Goal: Task Accomplishment & Management: Use online tool/utility

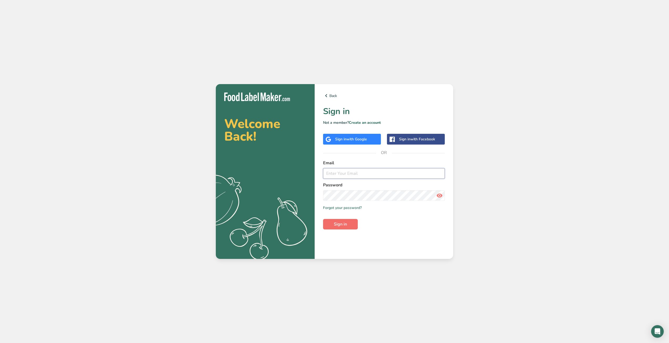
type input "taylor@zummo.com"
click at [346, 226] on span "Sign in" at bounding box center [340, 224] width 13 height 6
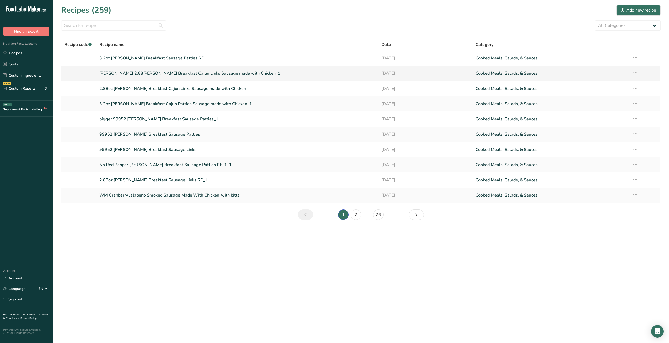
click at [227, 73] on link "[PERSON_NAME] 2.88[PERSON_NAME] Breakfast Cajun Links Sausage made with Chicken…" at bounding box center [237, 73] width 276 height 11
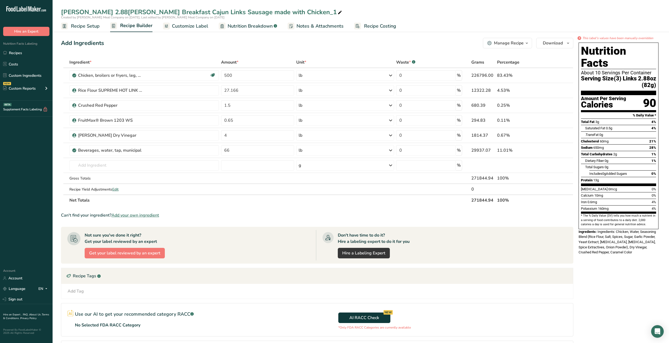
click at [422, 12] on div "[PERSON_NAME] 2.88[PERSON_NAME] Breakfast Cajun Links Sausage made with Chicken…" at bounding box center [361, 11] width 616 height 9
click at [486, 17] on div "Created by [PERSON_NAME] Meat Company on [DATE], Last edited by [PERSON_NAME] M…" at bounding box center [361, 17] width 616 height 5
drag, startPoint x: 305, startPoint y: 62, endPoint x: 290, endPoint y: 60, distance: 15.6
click at [290, 60] on tr "Ingredient * Amount * Unit * Waste * .a-a{fill:#347362;}.b-a{fill:#fff;} Grams …" at bounding box center [317, 62] width 512 height 11
click at [299, 60] on span "Unit *" at bounding box center [301, 62] width 10 height 6
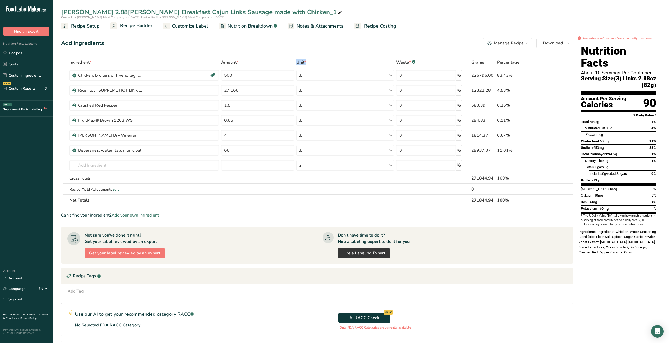
drag, startPoint x: 308, startPoint y: 61, endPoint x: 284, endPoint y: 61, distance: 24.7
click at [283, 61] on tr "Ingredient * Amount * Unit * Waste * .a-a{fill:#347362;}.b-a{fill:#fff;} Grams …" at bounding box center [317, 62] width 512 height 11
click at [302, 61] on span "Unit *" at bounding box center [301, 62] width 10 height 6
drag, startPoint x: 306, startPoint y: 61, endPoint x: 293, endPoint y: 63, distance: 13.2
click at [293, 63] on tr "Ingredient * Amount * Unit * Waste * .a-a{fill:#347362;}.b-a{fill:#fff;} Grams …" at bounding box center [317, 62] width 512 height 11
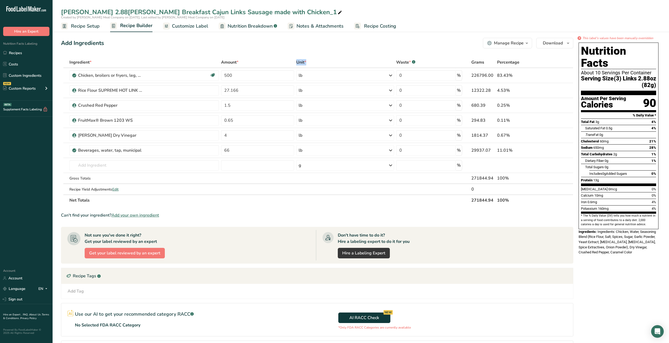
click at [296, 63] on span "Unit *" at bounding box center [301, 62] width 10 height 6
drag, startPoint x: 296, startPoint y: 63, endPoint x: 345, endPoint y: 68, distance: 48.8
click at [345, 68] on th "Unit *" at bounding box center [345, 62] width 100 height 11
click at [344, 64] on div "Unit *" at bounding box center [345, 62] width 98 height 6
drag, startPoint x: 340, startPoint y: 65, endPoint x: 258, endPoint y: 65, distance: 81.2
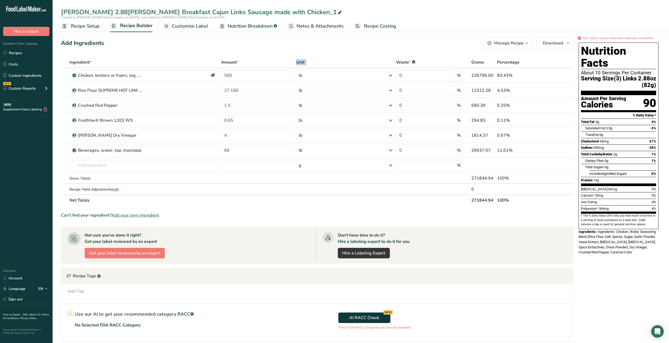
click at [258, 65] on tr "Ingredient * Amount * Unit * Waste * .a-a{fill:#347362;}.b-a{fill:#fff;} Grams …" at bounding box center [317, 62] width 512 height 11
click at [288, 59] on th "Amount *" at bounding box center [257, 62] width 75 height 11
click at [295, 63] on th "Unit *" at bounding box center [345, 62] width 100 height 11
click at [297, 61] on span "Unit *" at bounding box center [301, 62] width 10 height 6
drag, startPoint x: 297, startPoint y: 61, endPoint x: 317, endPoint y: 60, distance: 20.1
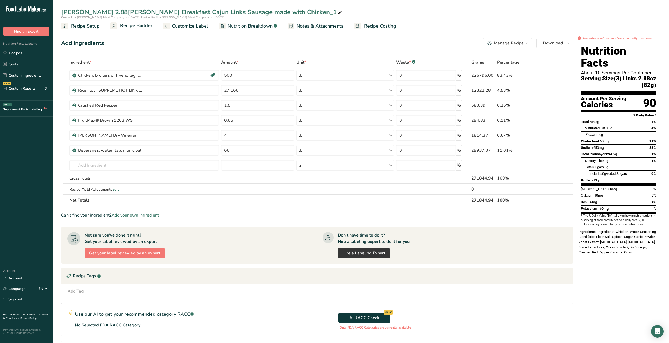
click at [317, 60] on div "Unit *" at bounding box center [345, 62] width 98 height 6
drag, startPoint x: 314, startPoint y: 61, endPoint x: 277, endPoint y: 48, distance: 39.2
click at [277, 50] on div "Add Ingredients Manage Recipe Delete Recipe Duplicate Recipe Scale Recipe Save …" at bounding box center [318, 214] width 515 height 356
click at [278, 49] on div "Add Ingredients Manage Recipe Delete Recipe Duplicate Recipe Scale Recipe Save …" at bounding box center [318, 214] width 515 height 356
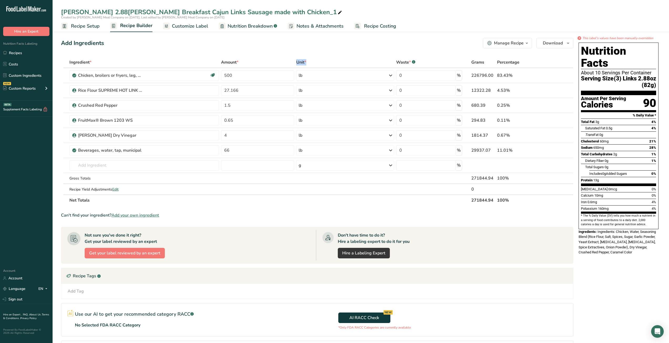
drag, startPoint x: 307, startPoint y: 62, endPoint x: 285, endPoint y: 60, distance: 22.2
click at [285, 60] on tr "Ingredient * Amount * Unit * Waste * .a-a{fill:#347362;}.b-a{fill:#fff;} Grams …" at bounding box center [317, 62] width 512 height 11
click at [285, 60] on div "Amount *" at bounding box center [257, 62] width 73 height 6
drag, startPoint x: 245, startPoint y: 63, endPoint x: 214, endPoint y: 62, distance: 31.0
click at [214, 62] on tr "Ingredient * Amount * Unit * Waste * .a-a{fill:#347362;}.b-a{fill:#fff;} Grams …" at bounding box center [317, 62] width 512 height 11
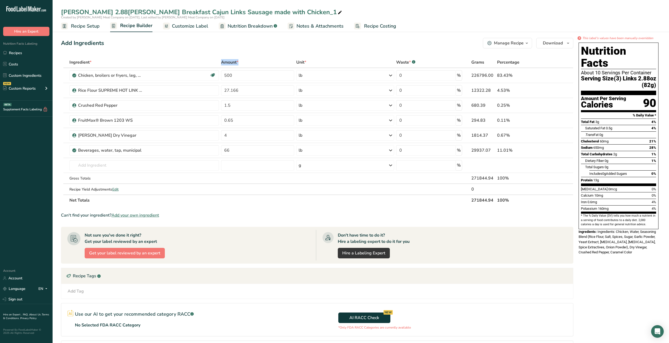
click at [215, 62] on div "Ingredient *" at bounding box center [144, 62] width 150 height 6
click at [357, 48] on div "Add Ingredients Manage Recipe Delete Recipe Duplicate Recipe Scale Recipe Save …" at bounding box center [318, 214] width 515 height 356
click at [35, 56] on link "Recipes" at bounding box center [26, 53] width 53 height 10
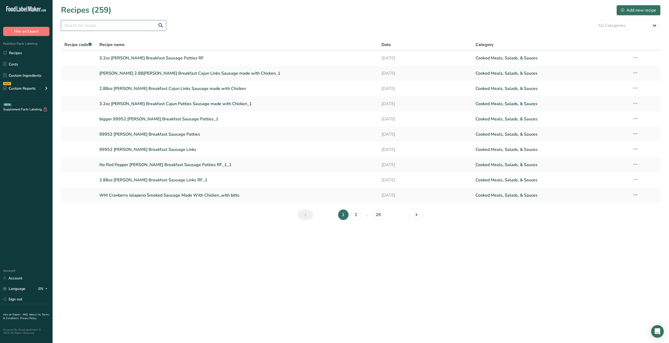
click at [130, 28] on input "text" at bounding box center [113, 25] width 105 height 11
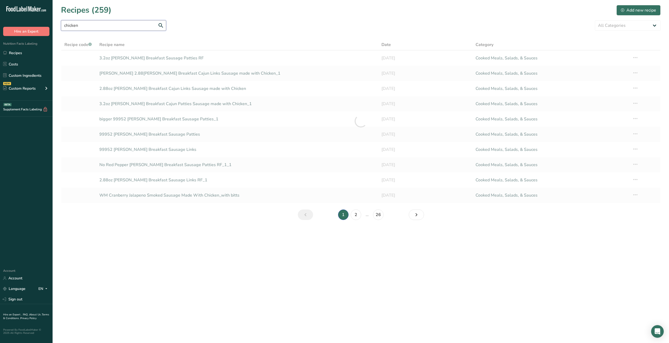
type input "chicken"
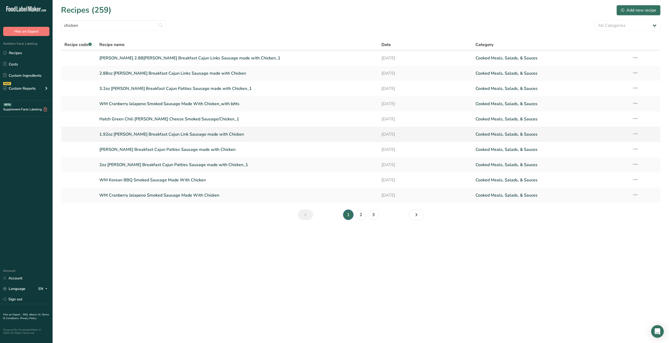
click at [184, 135] on link "1.92oz FS Zummo's Breakfast Cajun Link Sausage made with Chicken" at bounding box center [237, 134] width 276 height 11
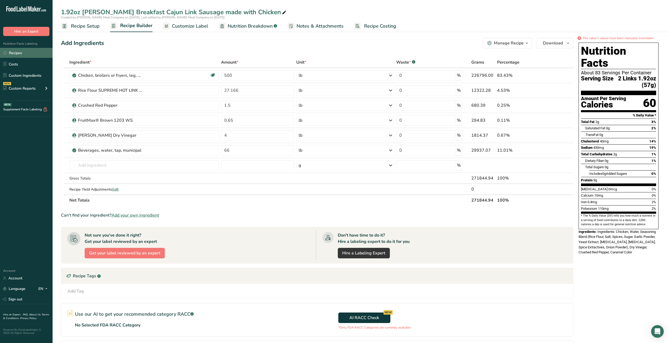
click at [23, 55] on link "Recipes" at bounding box center [26, 53] width 53 height 10
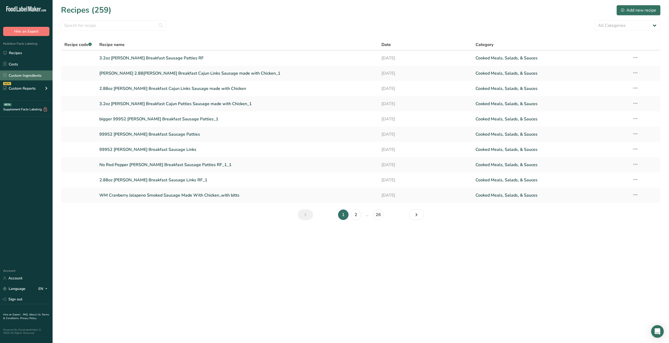
click at [22, 74] on link "Custom Ingredients" at bounding box center [26, 75] width 53 height 10
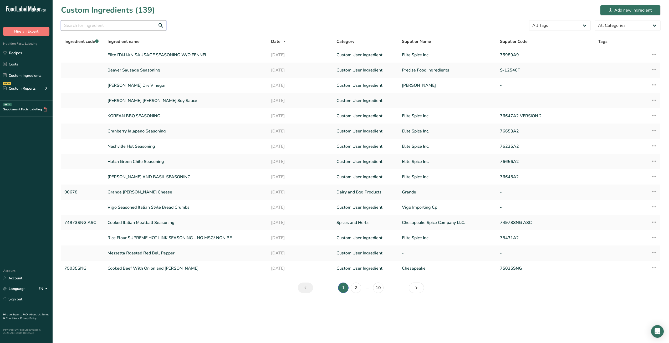
click at [122, 23] on input "text" at bounding box center [113, 25] width 105 height 11
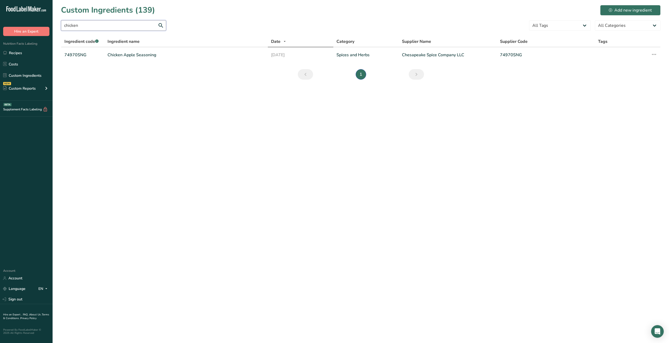
click at [122, 25] on input "chicken" at bounding box center [113, 25] width 105 height 11
type input "dark"
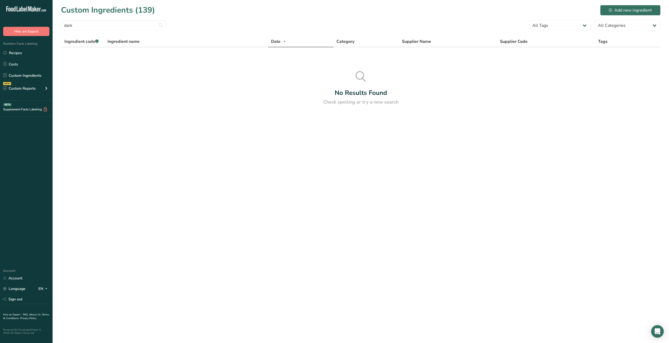
click at [226, 21] on form "dark All Tags Source of Antioxidants Prebiotic Effect Source of Omega 3 Plant-b…" at bounding box center [360, 27] width 599 height 14
click at [21, 54] on link "Recipes" at bounding box center [26, 53] width 53 height 10
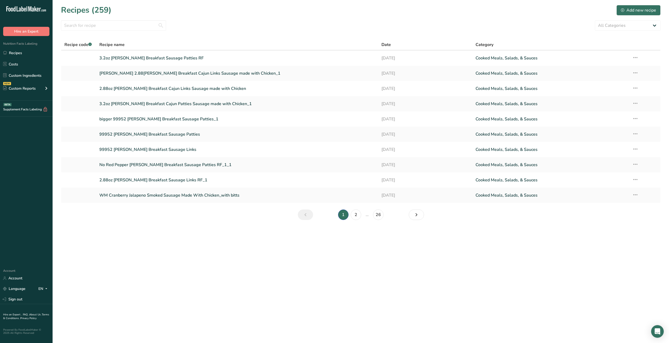
click at [194, 30] on div "All Categories Baked Goods Beverages Confectionery Cooked Meals, Salads, & Sauc…" at bounding box center [360, 25] width 599 height 11
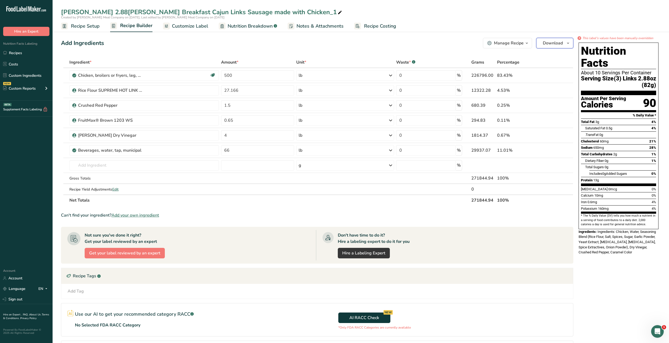
click at [548, 43] on span "Download" at bounding box center [553, 43] width 20 height 6
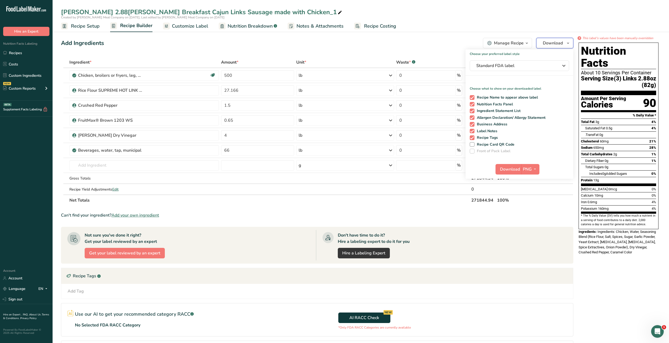
click at [548, 43] on span "Download" at bounding box center [553, 43] width 20 height 6
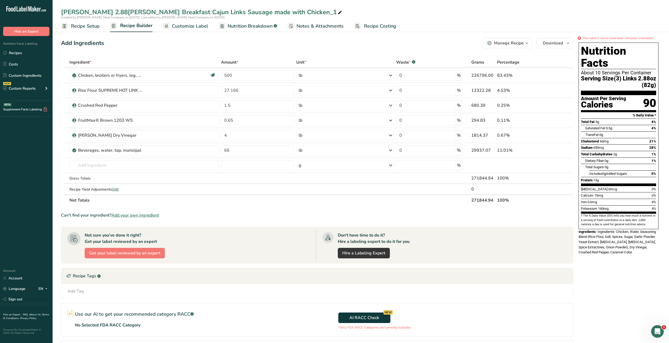
click at [529, 43] on icon "button" at bounding box center [527, 43] width 4 height 7
click at [500, 69] on span "Duplicate Recipe" at bounding box center [485, 68] width 29 height 6
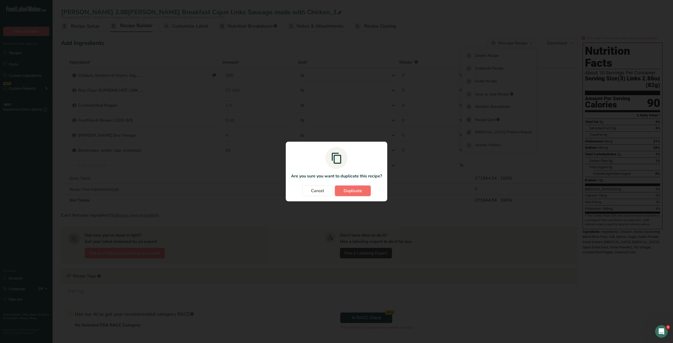
click at [353, 192] on span "Duplicate" at bounding box center [352, 191] width 18 height 6
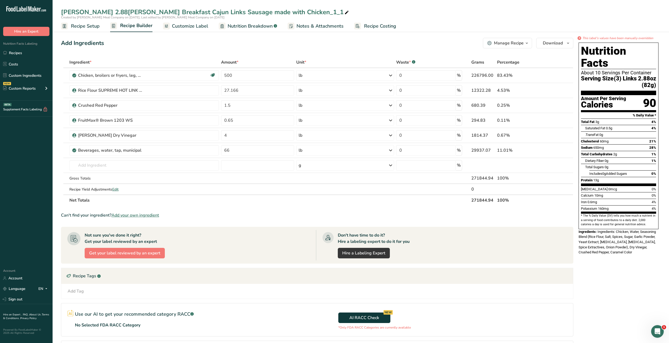
click at [344, 14] on icon at bounding box center [346, 12] width 5 height 7
click at [62, 12] on input "Sams 2.88oz Zummo's Breakfast Cajun Links Sausage made with Chicken_1 - TZ" at bounding box center [360, 11] width 599 height 9
click at [366, 12] on input "TZ [PERSON_NAME] 2.88oz [PERSON_NAME] Breakfast Cajun Links Sausage made with C…" at bounding box center [360, 11] width 599 height 9
click at [416, 10] on input "TZ [PERSON_NAME] 2.88oz [PERSON_NAME] Breakfast Cajun Links Sausage made with C…" at bounding box center [360, 11] width 599 height 9
type input "TZ [PERSON_NAME] 2.88oz [PERSON_NAME] Breakfast Cajun Links Sausage made with C…"
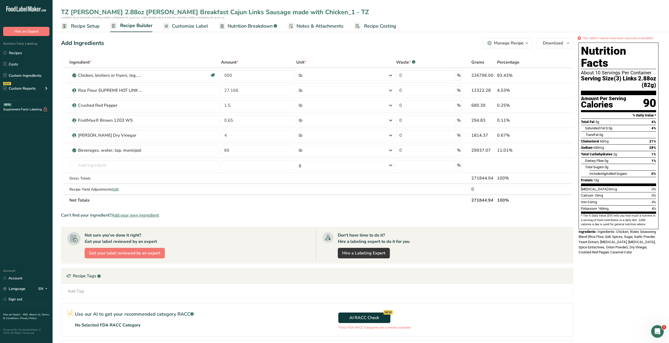
click at [403, 42] on div "Add Ingredients Manage Recipe Delete Recipe Duplicate Recipe Scale Recipe Save …" at bounding box center [317, 43] width 512 height 11
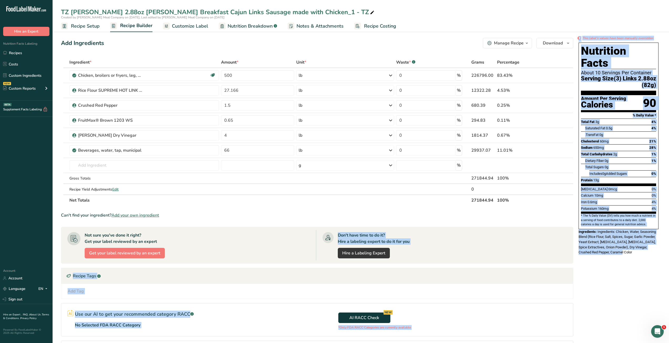
drag, startPoint x: 622, startPoint y: 241, endPoint x: 576, endPoint y: 219, distance: 50.5
click at [576, 219] on div "Add Ingredients Manage Recipe Delete Recipe Duplicate Recipe Scale Recipe Save …" at bounding box center [360, 214] width 599 height 356
click at [586, 230] on span "Ingredients: Chicken, Water, Seasoning Blend (Rice Flour, Salt, Spices, Sugar, …" at bounding box center [616, 242] width 77 height 25
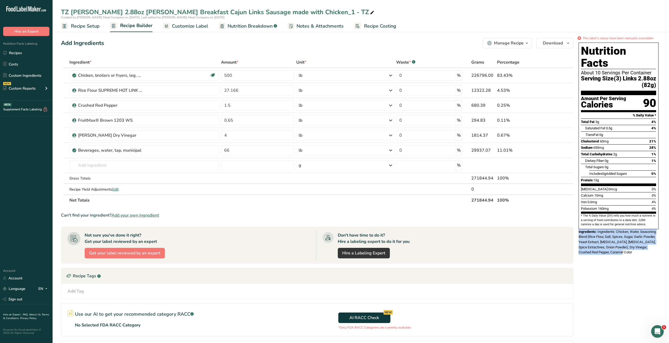
drag, startPoint x: 578, startPoint y: 220, endPoint x: 606, endPoint y: 235, distance: 31.6
click at [624, 240] on div "Nutrition Facts About 10 Servings Per Container Serving Size (3) Links 2.88oz (…" at bounding box center [618, 148] width 84 height 217
copy div "Ingredients: Ingredients: Chicken, Water, Seasoning Blend (Rice Flour, Salt, Sp…"
click at [603, 264] on div "* This label's values have been manually overridden Nutrition Facts About 10 Se…" at bounding box center [618, 214] width 84 height 356
click at [516, 44] on div "Manage Recipe" at bounding box center [509, 43] width 30 height 6
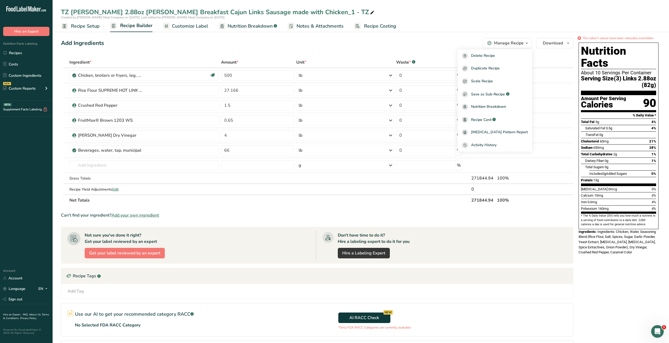
click at [429, 46] on div "Add Ingredients Manage Recipe Delete Recipe Duplicate Recipe Scale Recipe Save …" at bounding box center [317, 43] width 512 height 11
click at [126, 168] on input "text" at bounding box center [144, 165] width 150 height 11
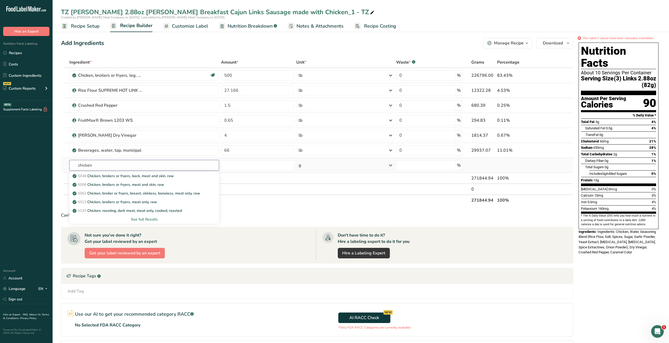
type input "chicken"
click at [141, 221] on div "See full Results" at bounding box center [144, 220] width 141 height 6
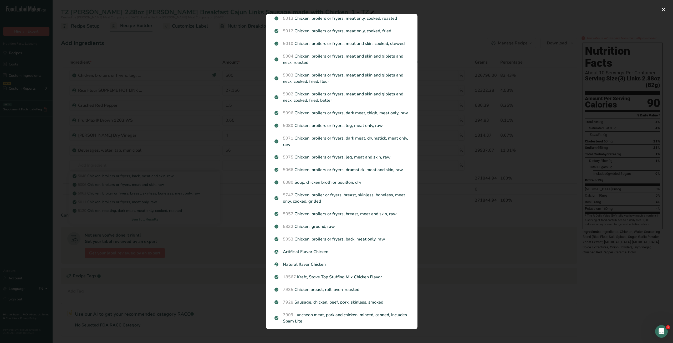
scroll to position [447, 0]
click at [446, 302] on div "Search results modal" at bounding box center [336, 171] width 673 height 343
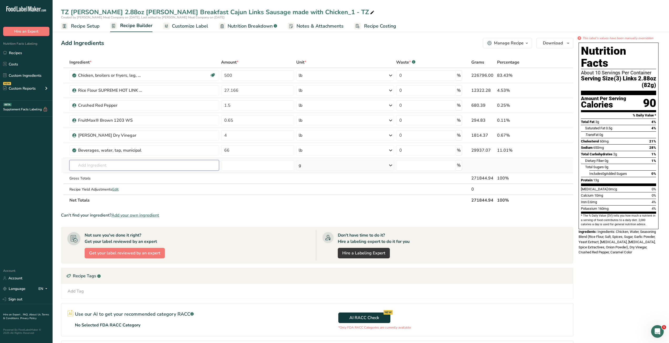
click at [90, 169] on input "text" at bounding box center [144, 165] width 150 height 11
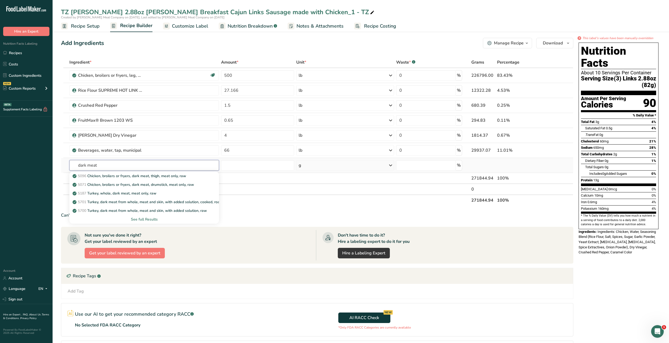
type input "dark meat"
click at [135, 220] on div "See full Results" at bounding box center [144, 220] width 141 height 6
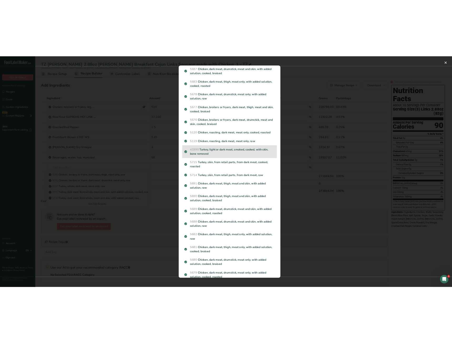
scroll to position [151, 0]
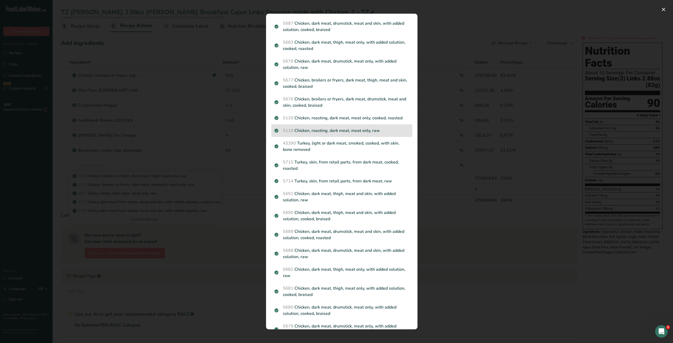
click at [353, 134] on p "5119 Chicken, roasting, dark meat, meat only, raw" at bounding box center [341, 130] width 135 height 6
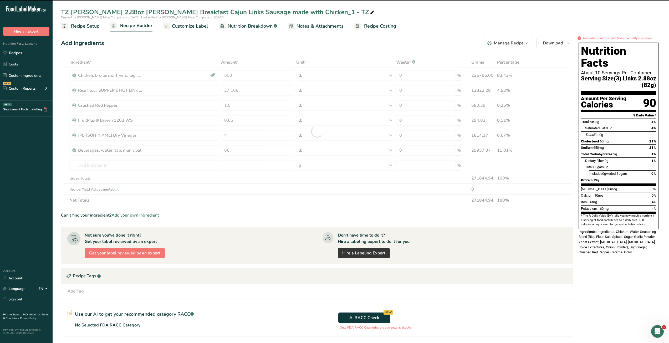
type input "0"
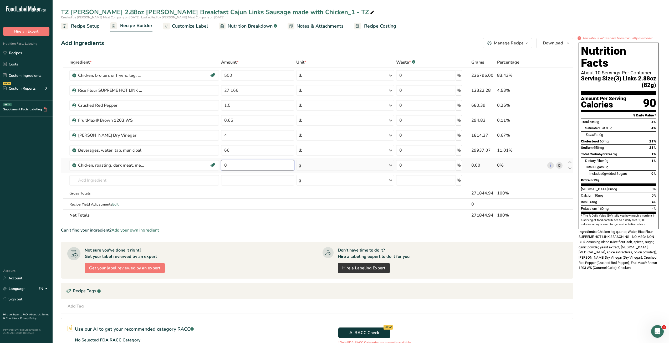
click at [235, 165] on input "0" at bounding box center [257, 165] width 73 height 11
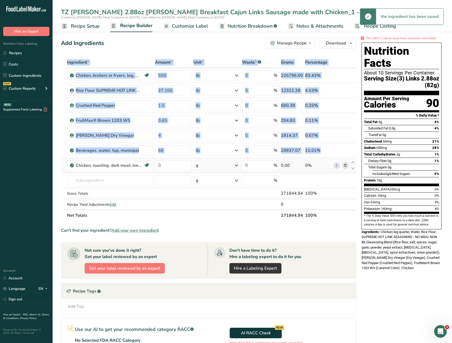
click at [62, 165] on td at bounding box center [62, 165] width 2 height 15
click at [64, 168] on td at bounding box center [64, 165] width 3 height 15
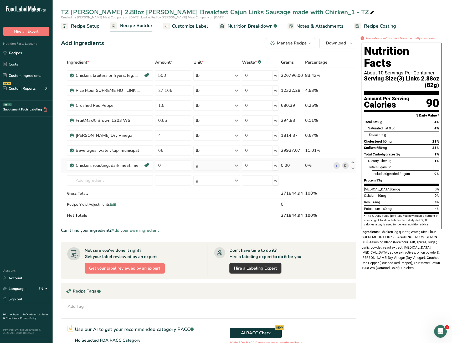
click at [355, 164] on icon at bounding box center [353, 162] width 6 height 4
type input "0"
type input "66"
click at [353, 147] on icon at bounding box center [353, 147] width 6 height 4
type input "0"
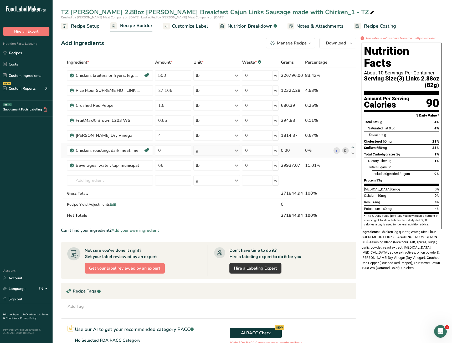
type input "4"
click at [353, 131] on icon at bounding box center [353, 132] width 6 height 4
type input "0"
type input "0.65"
click at [354, 116] on icon at bounding box center [353, 117] width 6 height 4
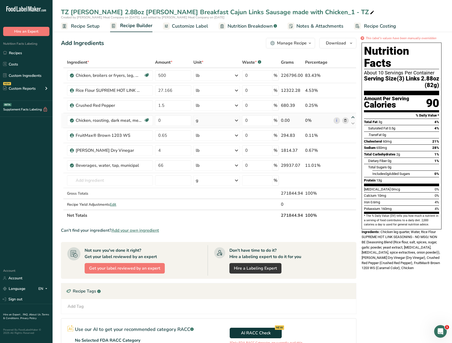
type input "0"
type input "1.5"
click at [352, 101] on icon at bounding box center [353, 102] width 6 height 4
type input "0"
type input "27.166"
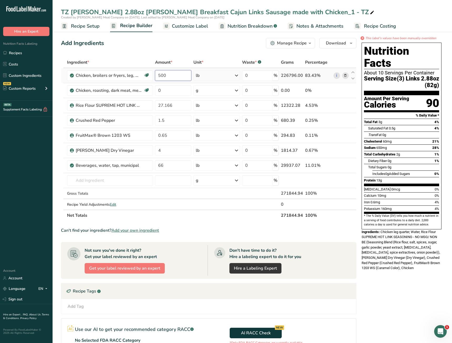
click at [173, 75] on input "500" at bounding box center [173, 75] width 36 height 11
type input "5"
type input "300"
click at [169, 91] on div "Ingredient * Amount * Unit * Waste * .a-a{fill:#347362;}.b-a{fill:#fff;} Grams …" at bounding box center [208, 139] width 295 height 164
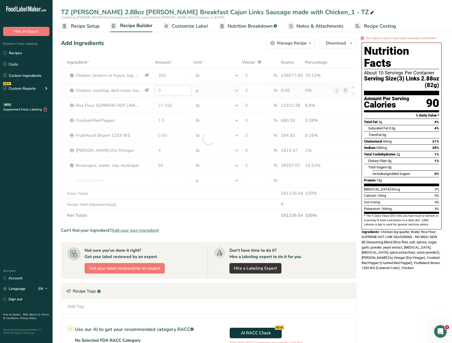
click at [169, 91] on div at bounding box center [208, 139] width 295 height 164
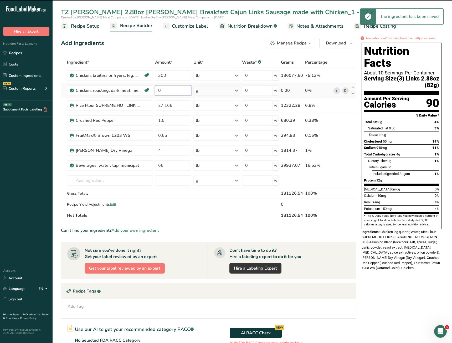
click at [172, 91] on input "0" at bounding box center [173, 90] width 36 height 11
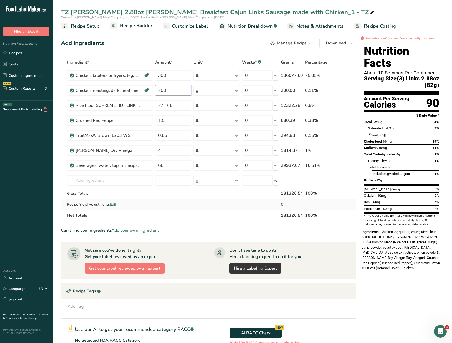
type input "200"
click at [155, 206] on div "Ingredient * Amount * Unit * Waste * .a-a{fill:#347362;}.b-a{fill:#fff;} Grams …" at bounding box center [208, 139] width 295 height 164
click at [353, 123] on icon at bounding box center [353, 123] width 6 height 4
type input "0.65"
type input "1.5"
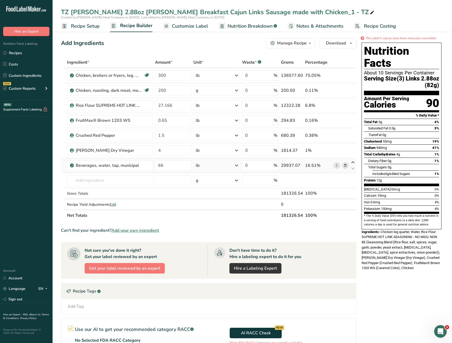
click at [353, 163] on icon at bounding box center [353, 162] width 6 height 4
type input "66"
type input "4"
click at [353, 147] on icon at bounding box center [353, 147] width 6 height 4
type input "66"
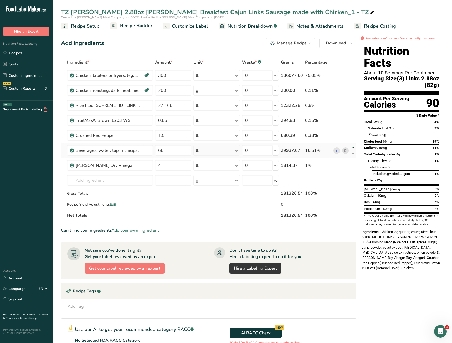
type input "1.5"
click at [353, 132] on icon at bounding box center [353, 132] width 6 height 4
type input "66"
click at [352, 138] on icon at bounding box center [353, 138] width 6 height 4
type input "1.5"
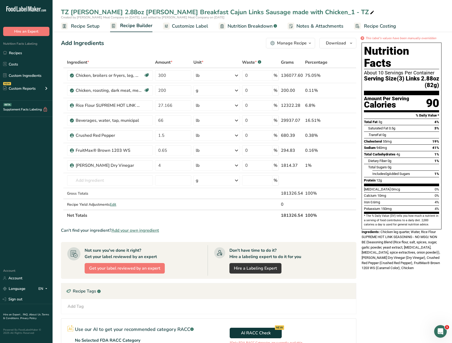
click at [352, 153] on icon at bounding box center [353, 153] width 6 height 4
type input "4"
type input "0.65"
click at [165, 120] on input "66" at bounding box center [173, 120] width 36 height 11
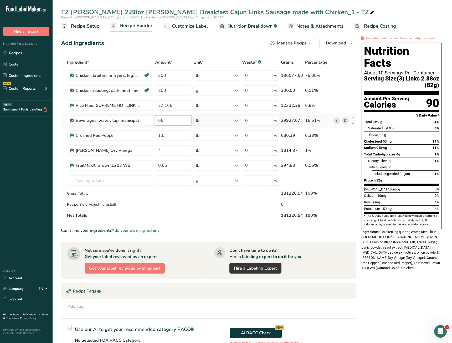
click at [165, 120] on input "66" at bounding box center [173, 120] width 36 height 11
drag, startPoint x: 165, startPoint y: 120, endPoint x: 159, endPoint y: 120, distance: 6.0
click at [159, 120] on input "66" at bounding box center [173, 120] width 36 height 11
type input "16.5"
click at [55, 140] on section "Add Ingredients Manage Recipe Delete Recipe Duplicate Recipe Scale Recipe Save …" at bounding box center [252, 221] width 399 height 388
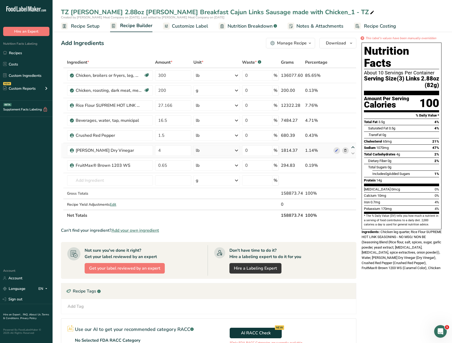
click at [353, 147] on icon at bounding box center [353, 147] width 6 height 4
type input "4"
type input "1.5"
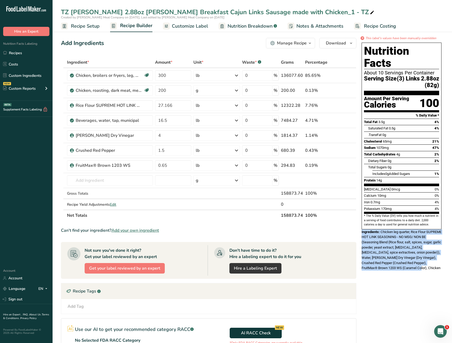
drag, startPoint x: 414, startPoint y: 257, endPoint x: 362, endPoint y: 219, distance: 64.3
click at [362, 229] on div "Ingredients: Chicken leg quarter, Rice Flour SUPREME HOT LINK SEASONING - NO MS…" at bounding box center [402, 250] width 80 height 42
copy div "Ingredients: Chicken leg quarter, Rice Flour SUPREME HOT LINK SEASONING - NO MS…"
click at [403, 273] on div "* This label's values have been manually overridden Nutrition Facts About 10 Se…" at bounding box center [401, 221] width 84 height 371
drag, startPoint x: 392, startPoint y: 220, endPoint x: 420, endPoint y: 258, distance: 47.1
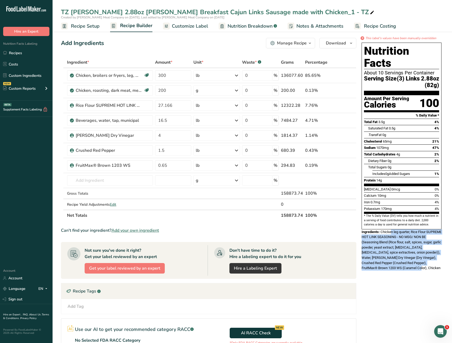
click at [420, 258] on div "Ingredients: Chicken leg quarter, Rice Flour SUPREME HOT LINK SEASONING - NO MS…" at bounding box center [402, 250] width 80 height 42
drag, startPoint x: 399, startPoint y: 220, endPoint x: 410, endPoint y: 251, distance: 33.0
click at [410, 251] on span "Chicken leg quarter, Rice Flour SUPREME HOT LINK SEASONING - NO MSG/ NON BE (Se…" at bounding box center [402, 250] width 80 height 40
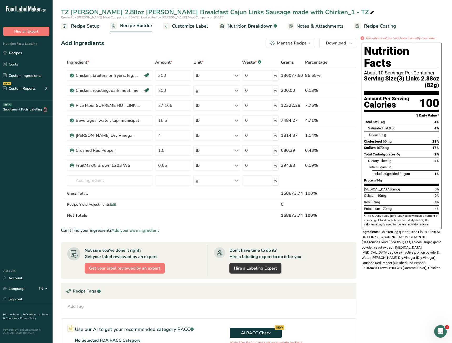
click at [409, 254] on div "Ingredients: Chicken leg quarter, Rice Flour SUPREME HOT LINK SEASONING - NO MS…" at bounding box center [402, 250] width 80 height 42
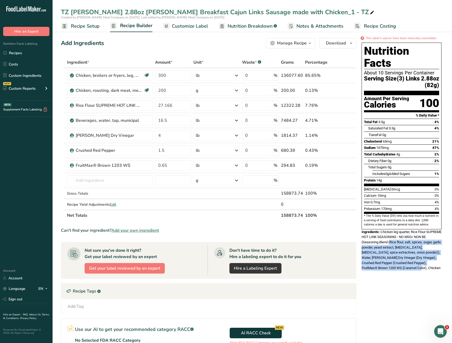
drag, startPoint x: 395, startPoint y: 232, endPoint x: 409, endPoint y: 254, distance: 26.2
click at [409, 254] on div "Ingredients: Chicken leg quarter, Rice Flour SUPREME HOT LINK SEASONING - NO MS…" at bounding box center [402, 250] width 80 height 42
click at [410, 253] on div "Ingredients: Chicken leg quarter, Rice Flour SUPREME HOT LINK SEASONING - NO MS…" at bounding box center [402, 250] width 80 height 42
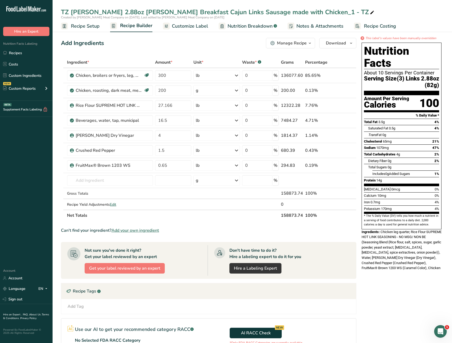
click at [95, 9] on div "TZ [PERSON_NAME] 2.88oz [PERSON_NAME] Breakfast Cajun Links Sausage made with C…" at bounding box center [218, 11] width 314 height 9
click at [95, 9] on input "TZ [PERSON_NAME] 2.88oz [PERSON_NAME] Breakfast Cajun Links Sausage made with C…" at bounding box center [252, 11] width 383 height 9
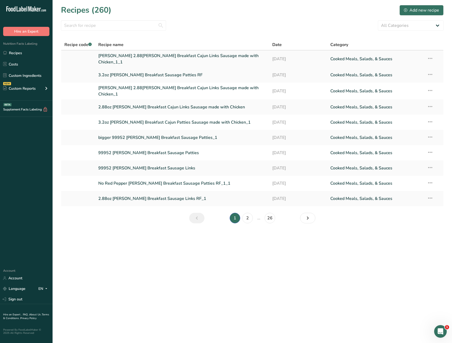
click at [159, 59] on link "[PERSON_NAME] 2.88[PERSON_NAME] Breakfast Cajun Links Sausage made with Chicken…" at bounding box center [182, 59] width 168 height 13
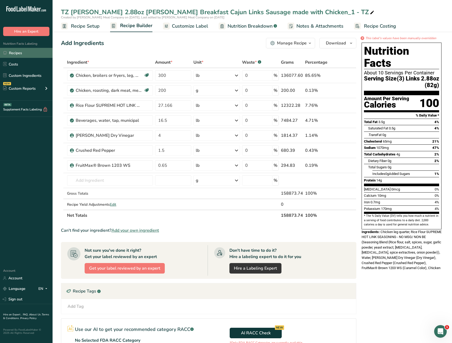
click at [27, 52] on link "Recipes" at bounding box center [26, 53] width 53 height 10
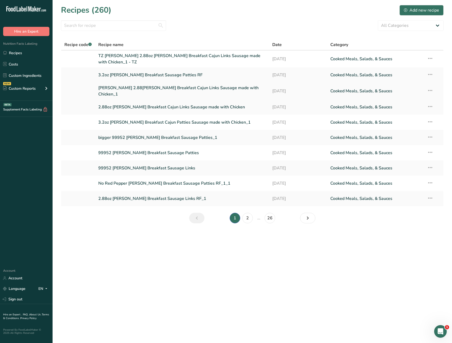
click at [145, 87] on link "[PERSON_NAME] 2.88[PERSON_NAME] Breakfast Cajun Links Sausage made with Chicken…" at bounding box center [182, 91] width 168 height 13
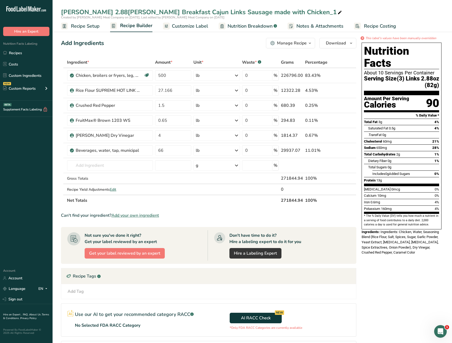
click at [74, 9] on div "[PERSON_NAME] 2.88[PERSON_NAME] Breakfast Cajun Links Sausage made with Chicken…" at bounding box center [202, 11] width 282 height 9
click at [74, 9] on input "[PERSON_NAME] 2.88[PERSON_NAME] Breakfast Cajun Links Sausage made with Chicken…" at bounding box center [252, 11] width 383 height 9
click at [13, 54] on link "Recipes" at bounding box center [26, 53] width 53 height 10
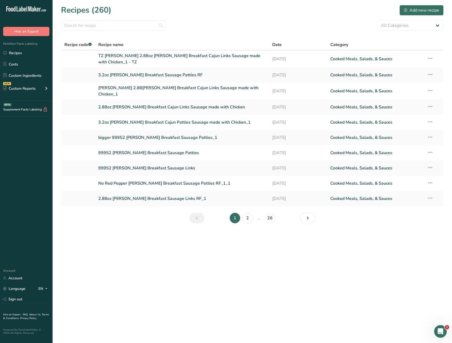
click at [347, 274] on main "Recipes (260) Add new recipe All Categories Baked Goods [GEOGRAPHIC_DATA] Confe…" at bounding box center [226, 171] width 452 height 343
click at [379, 269] on main "Recipes (260) Add new recipe All Categories Baked Goods [GEOGRAPHIC_DATA] Confe…" at bounding box center [226, 171] width 452 height 343
click at [174, 55] on link "TZ [PERSON_NAME] 2.88oz [PERSON_NAME] Breakfast Cajun Links Sausage made with C…" at bounding box center [182, 59] width 168 height 13
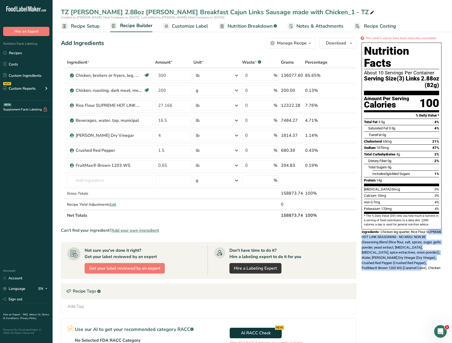
drag, startPoint x: 417, startPoint y: 261, endPoint x: 365, endPoint y: 223, distance: 64.6
click at [365, 223] on div "Nutrition Facts About 10 Servings Per Container Serving Size (3) Links 2.88oz (…" at bounding box center [401, 157] width 84 height 235
